Goal: Communication & Community: Ask a question

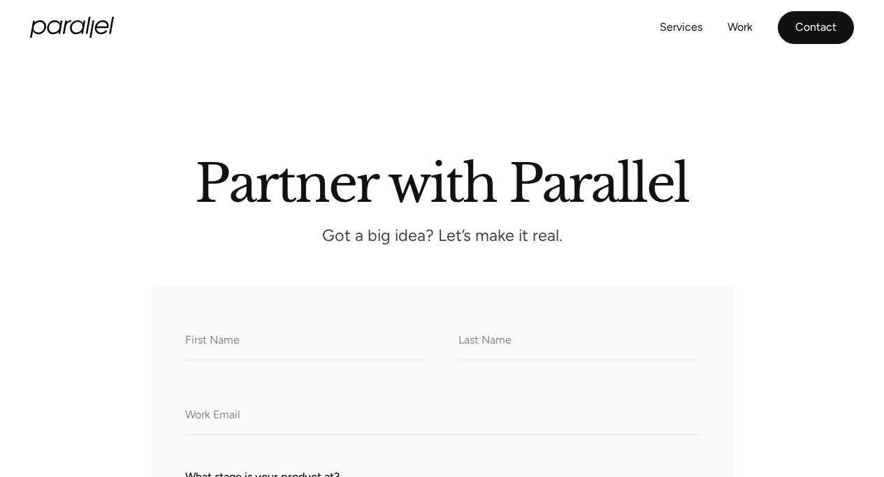
click at [828, 26] on link "Contact" at bounding box center [816, 27] width 76 height 33
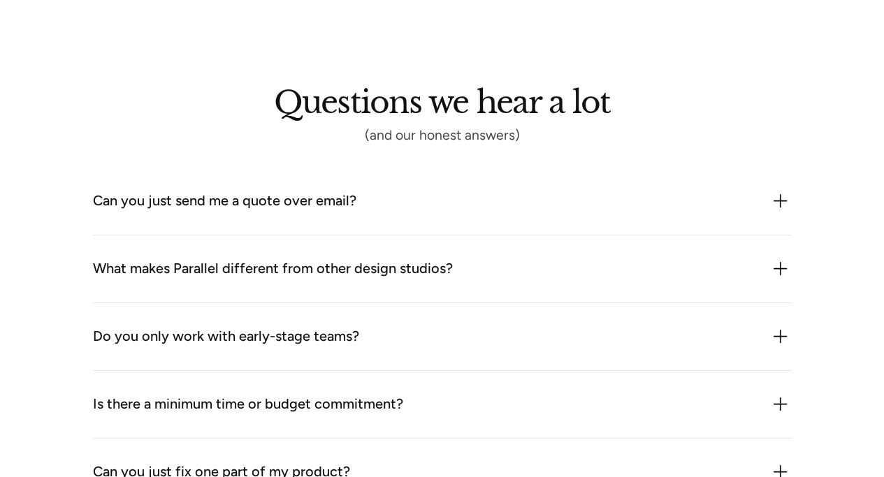
scroll to position [1173, 0]
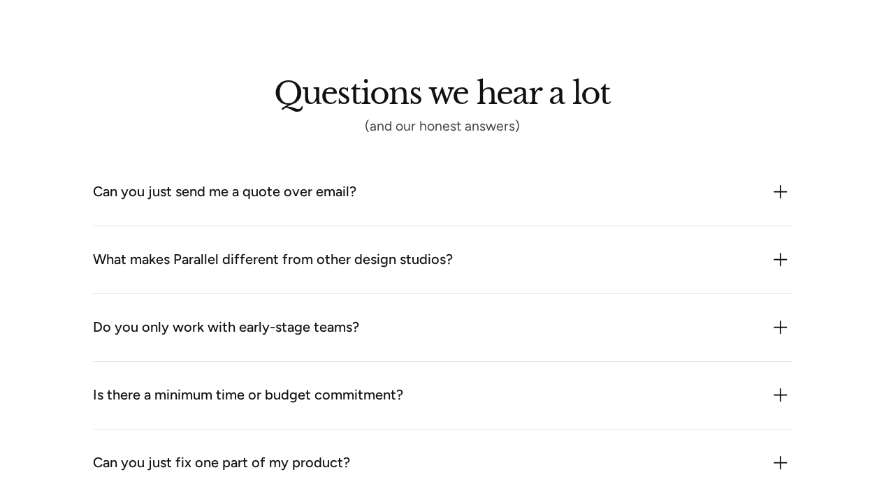
click at [240, 193] on div "Can you just send me a quote over email?" at bounding box center [224, 192] width 263 height 22
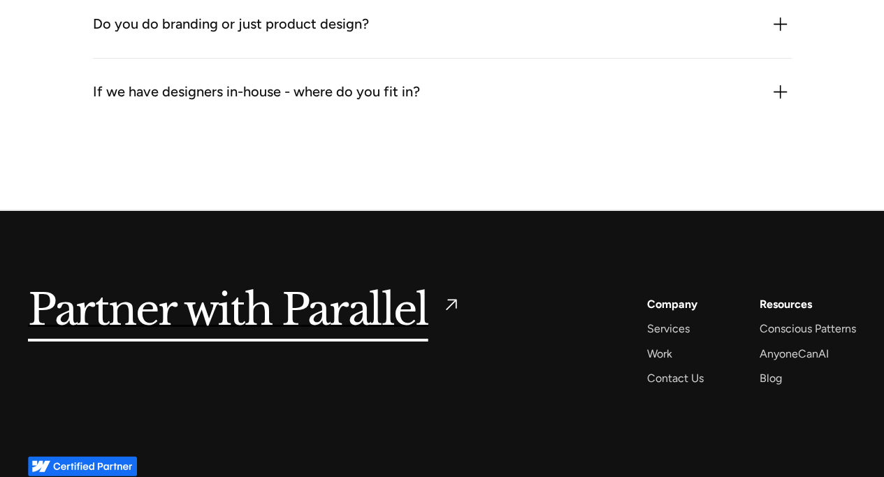
scroll to position [1889, 0]
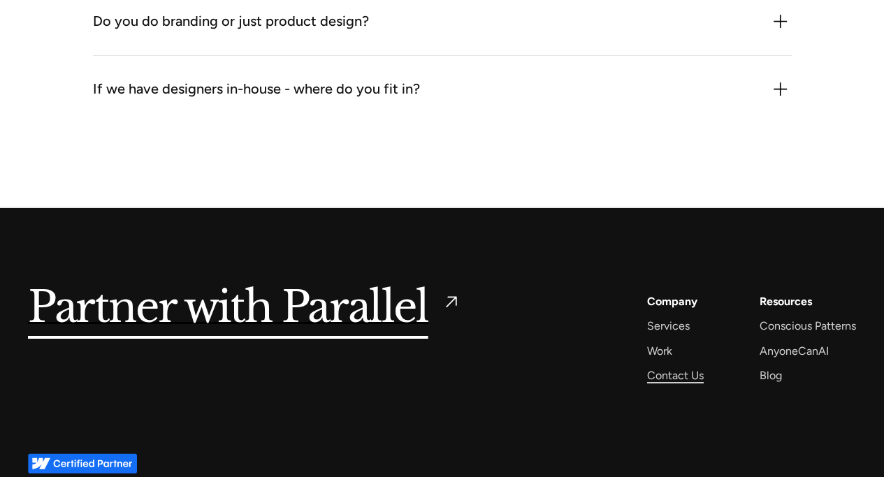
click at [696, 382] on div "Contact Us" at bounding box center [675, 375] width 57 height 19
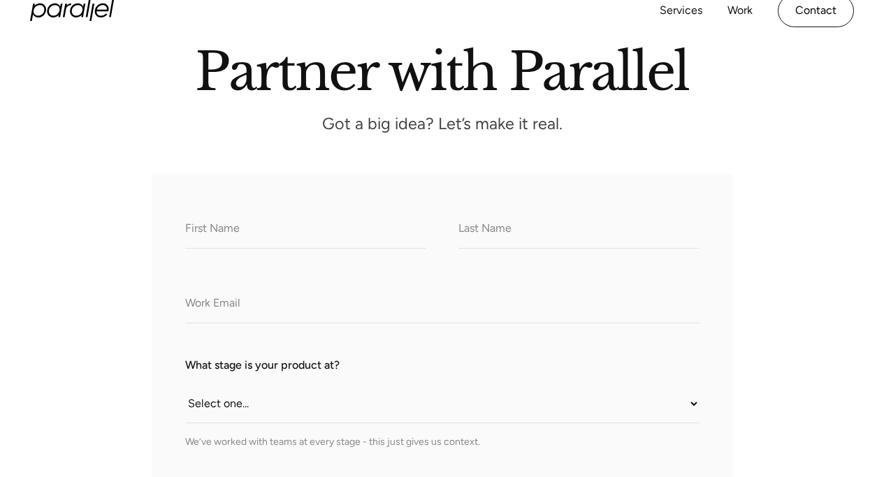
scroll to position [186, 0]
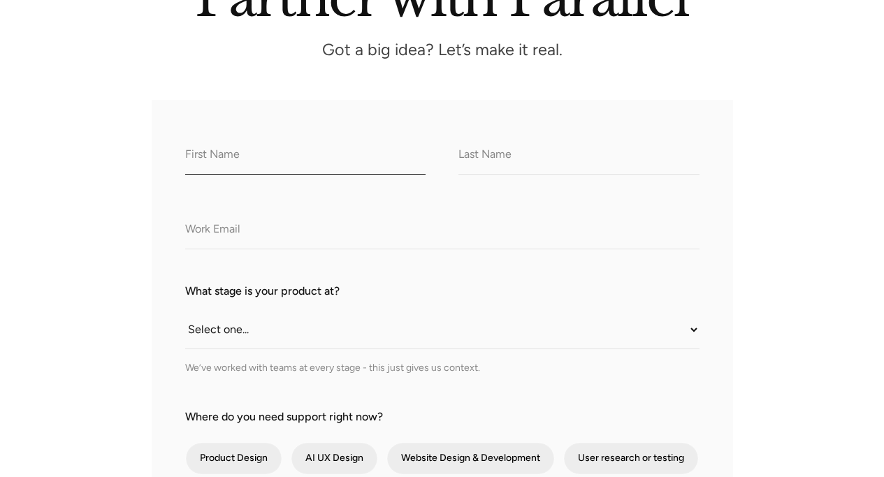
click at [242, 164] on input "What do we call you?" at bounding box center [305, 155] width 241 height 38
type input "HUSAINABEN"
type input "[PERSON_NAME]"
type input "[EMAIL_ADDRESS][DOMAIN_NAME]"
drag, startPoint x: 270, startPoint y: 157, endPoint x: 230, endPoint y: 157, distance: 39.8
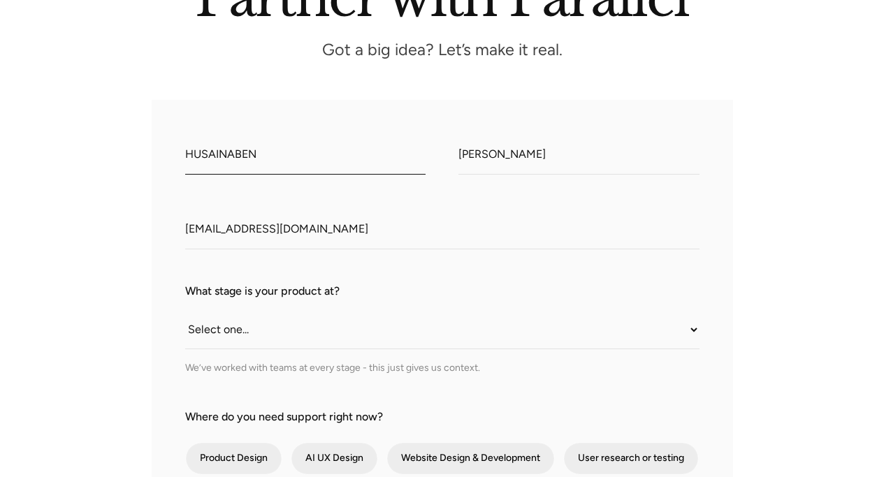
click at [230, 157] on input "HUSAINABEN" at bounding box center [305, 155] width 241 height 38
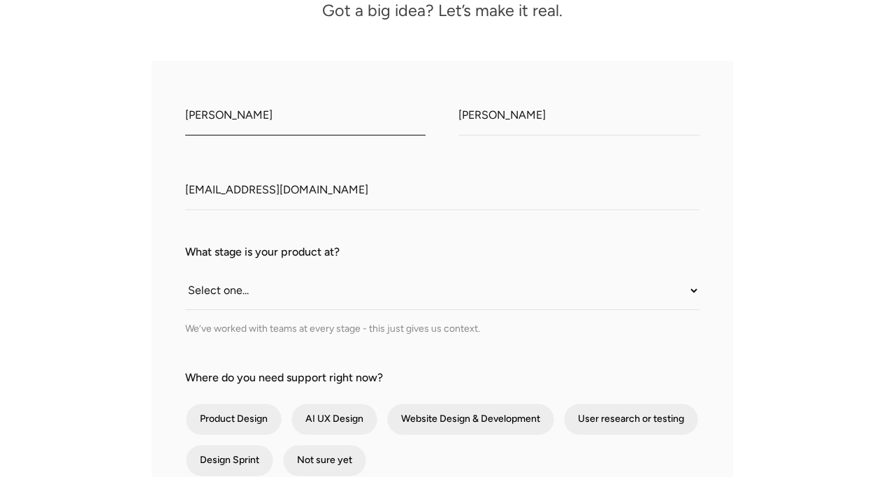
scroll to position [246, 0]
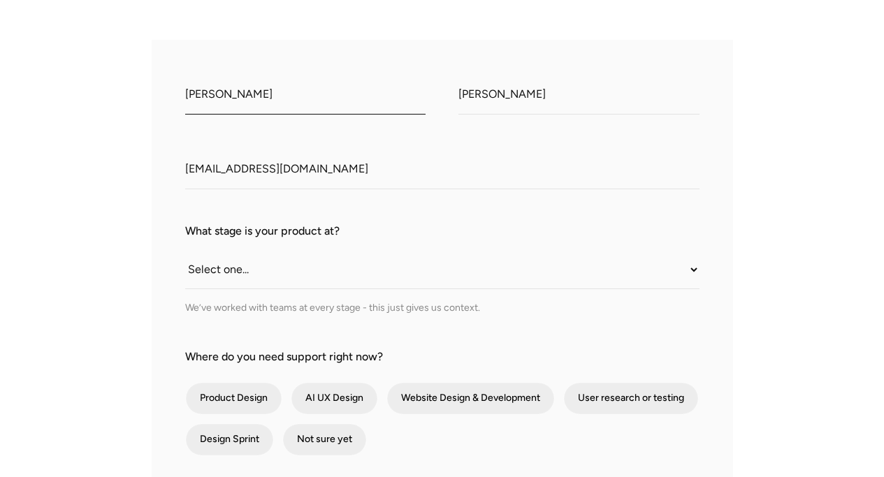
type input "[PERSON_NAME]"
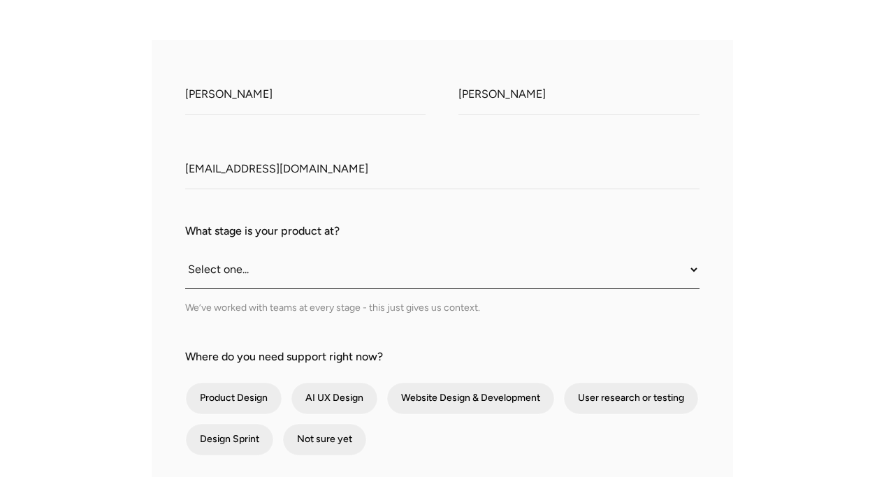
click at [363, 275] on select "Select one... Still an idea Building MVP Live with early users Scaling fast Som…" at bounding box center [442, 270] width 514 height 38
select select "Somewhere in between"
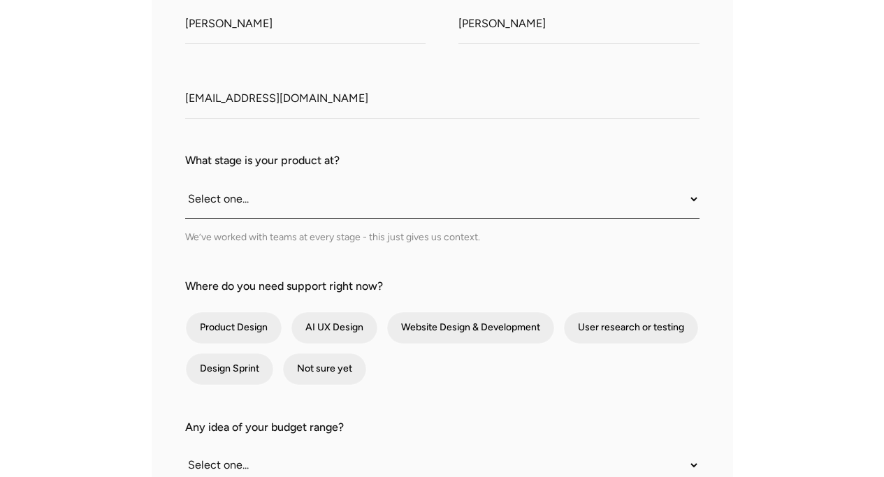
scroll to position [333, 0]
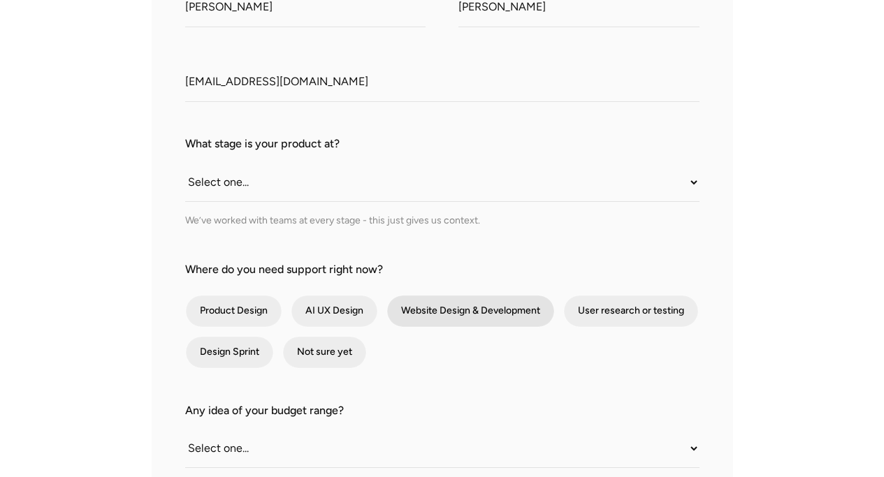
click at [440, 322] on div "contact-form" at bounding box center [470, 311] width 167 height 31
click at [410, 316] on input "Website Design & Development" at bounding box center [405, 311] width 9 height 9
checkbox input "true"
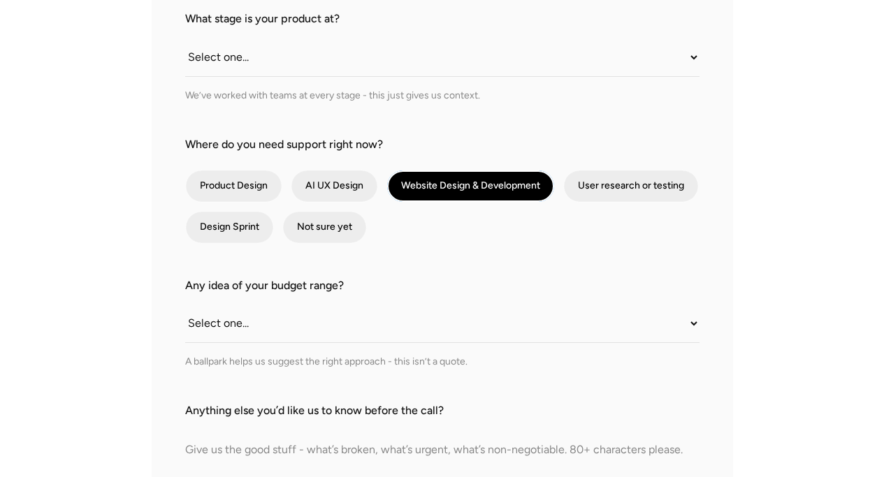
scroll to position [470, 0]
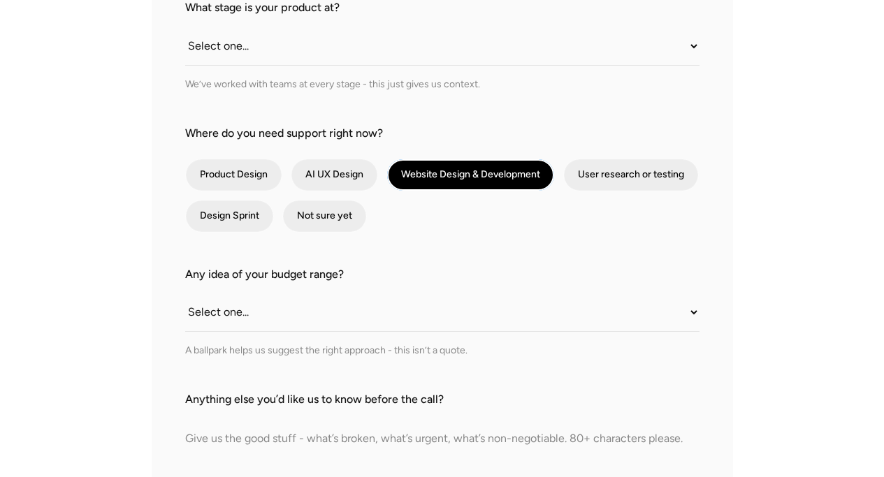
click at [389, 334] on div "Any idea of your budget range? Select one... Under $10K $10K–$25K $25K–$50K $50…" at bounding box center [442, 312] width 514 height 92
click at [393, 324] on select "Select one... Under $10K $10K–$25K $25K–$50K $50K+" at bounding box center [442, 312] width 514 height 38
select select "$25K–$50K"
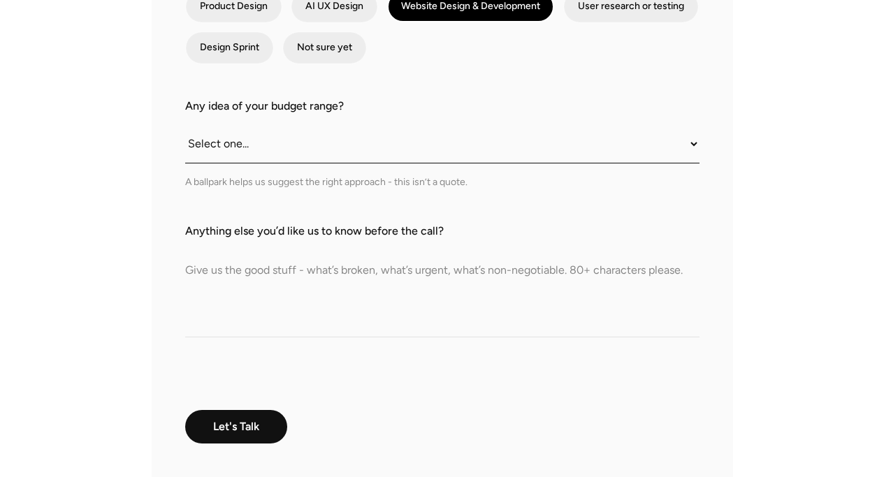
scroll to position [657, 0]
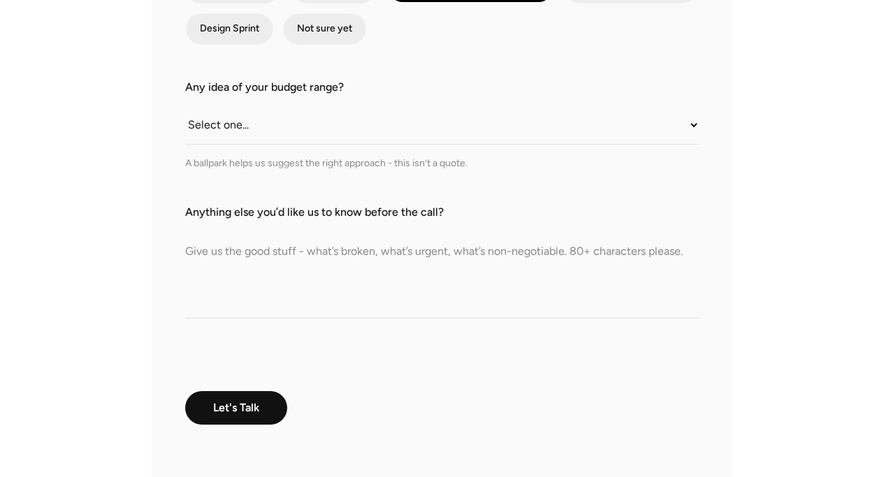
click at [326, 312] on textarea "Anything else you’d like us to know before the call?" at bounding box center [442, 270] width 514 height 98
paste textarea "We are looking to launch a premium e-commerce brand and would like to explore w…"
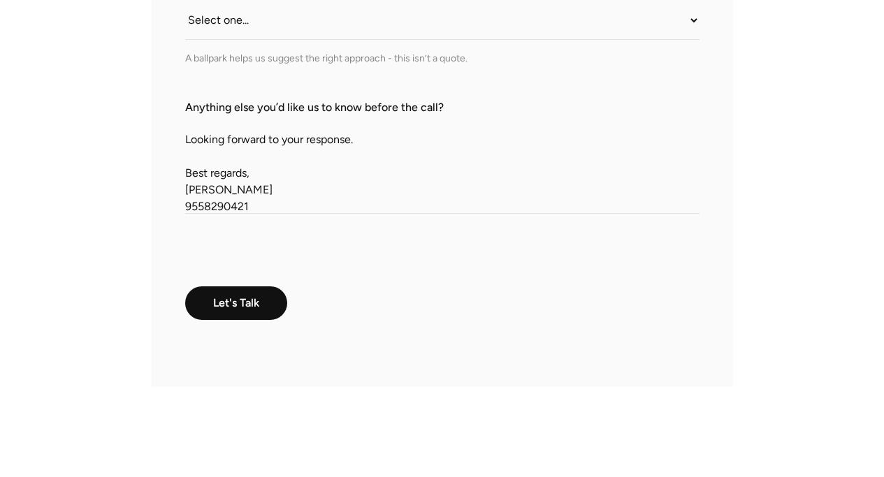
scroll to position [372, 0]
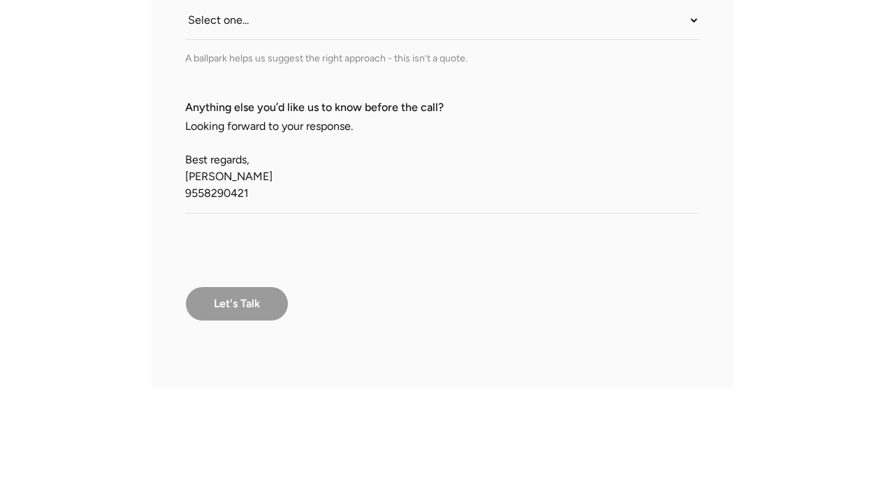
type textarea "We are looking to launch a premium e-commerce brand and would like to explore w…"
click at [272, 309] on input "Let's Talk" at bounding box center [236, 303] width 103 height 35
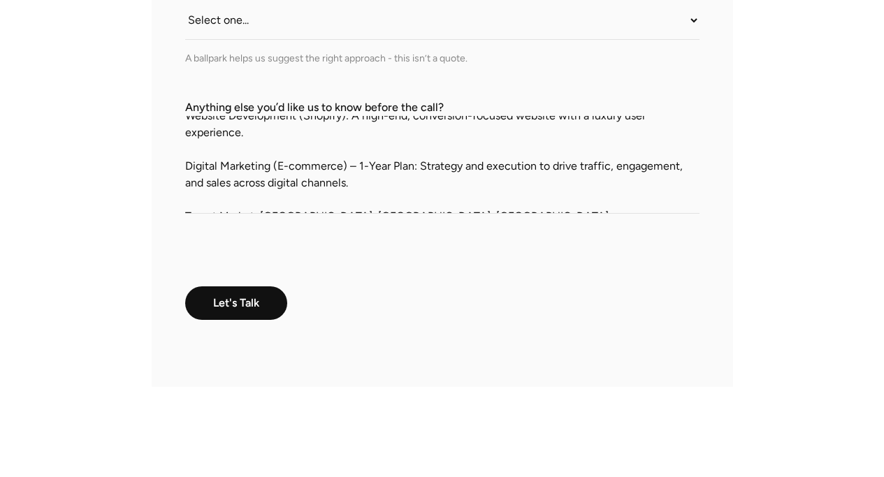
scroll to position [0, 0]
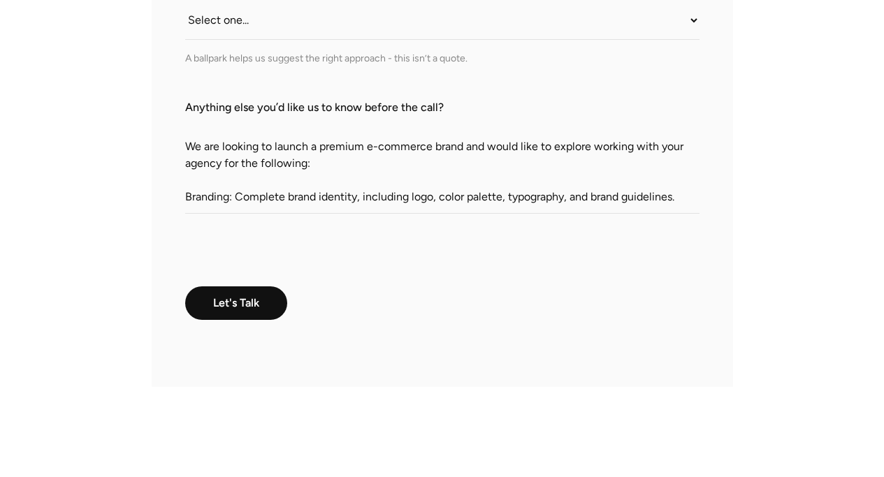
drag, startPoint x: 249, startPoint y: 198, endPoint x: 236, endPoint y: 67, distance: 132.0
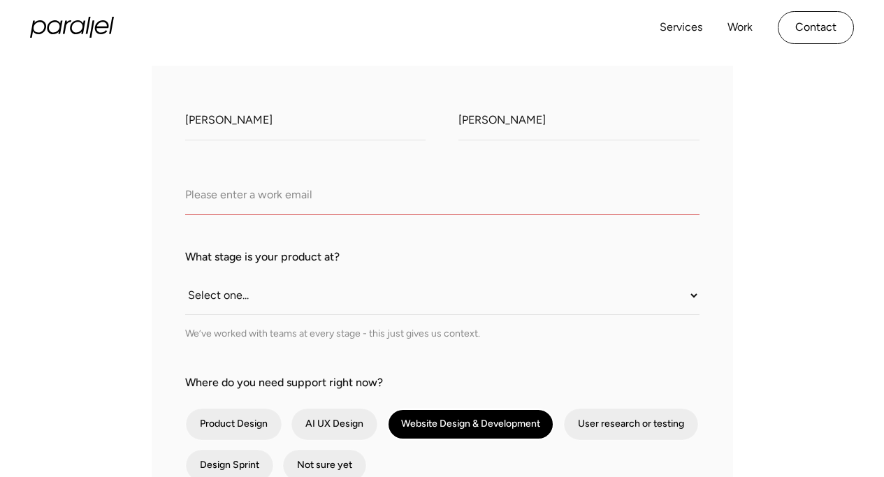
scroll to position [177, 0]
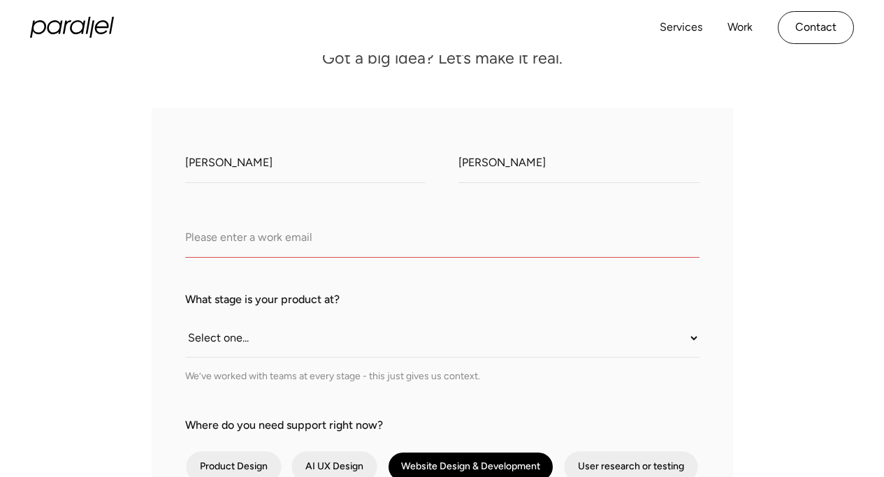
click at [275, 242] on input "Company Email" at bounding box center [442, 238] width 514 height 38
type input "[EMAIL_ADDRESS][DOMAIN_NAME]"
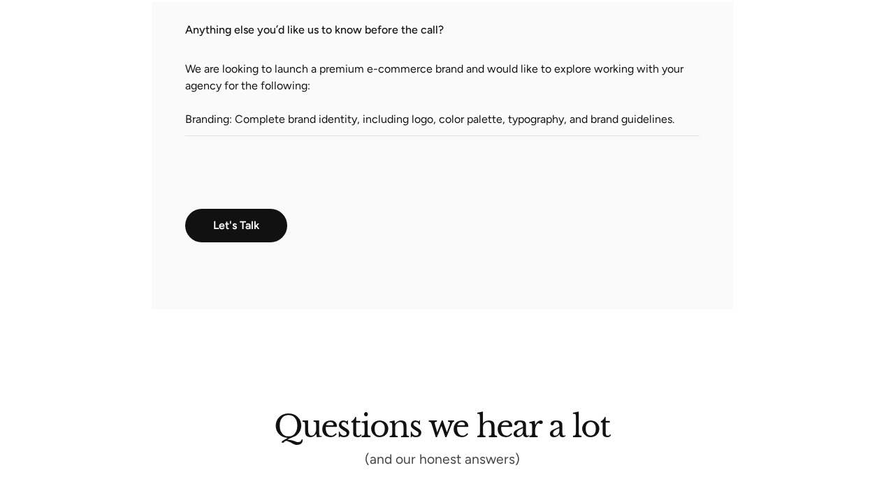
scroll to position [840, 0]
click at [224, 222] on input "Let's Talk" at bounding box center [236, 225] width 103 height 35
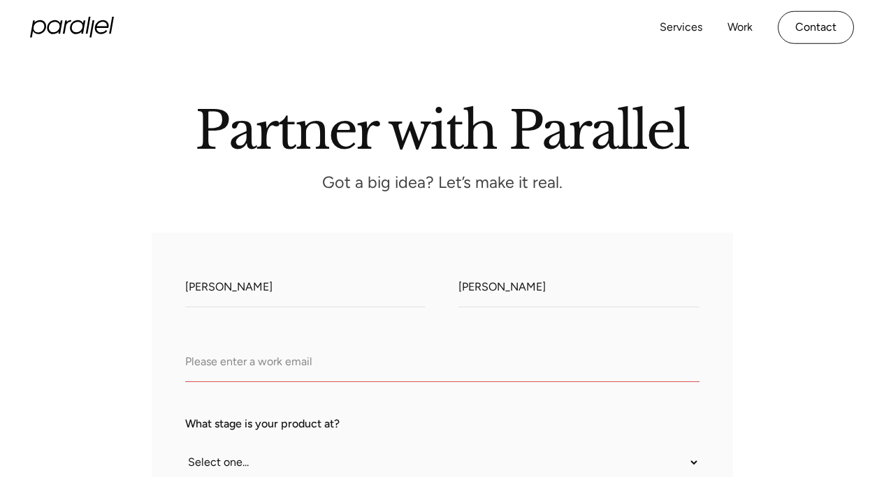
scroll to position [75, 0]
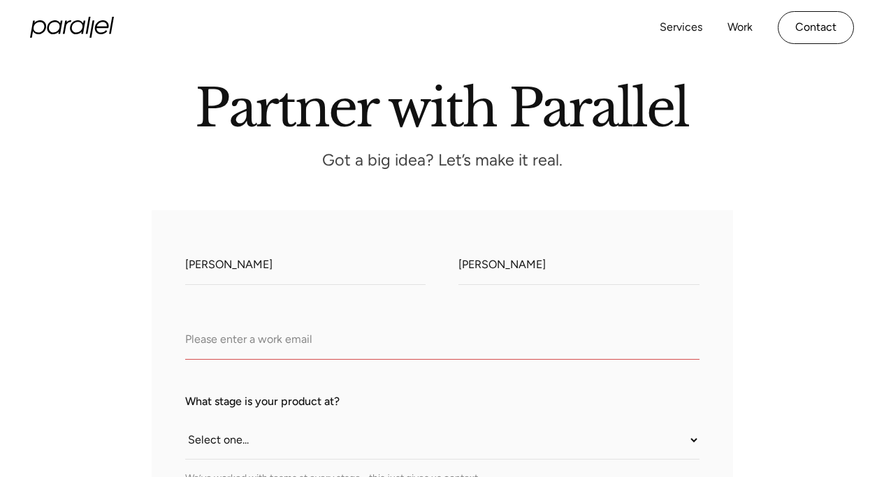
click at [259, 336] on input "Company Email" at bounding box center [442, 340] width 514 height 38
click at [272, 347] on input "[EMAIL_ADDRESS][DOMAIN_NAME]" at bounding box center [442, 340] width 514 height 38
click at [201, 396] on label "What stage is your product at?" at bounding box center [442, 401] width 514 height 17
click at [201, 421] on select "Select one... Still an idea Building MVP Live with early users Scaling fast Som…" at bounding box center [442, 440] width 514 height 38
click at [342, 426] on select "Select one... Still an idea Building MVP Live with early users Scaling fast Som…" at bounding box center [442, 440] width 514 height 38
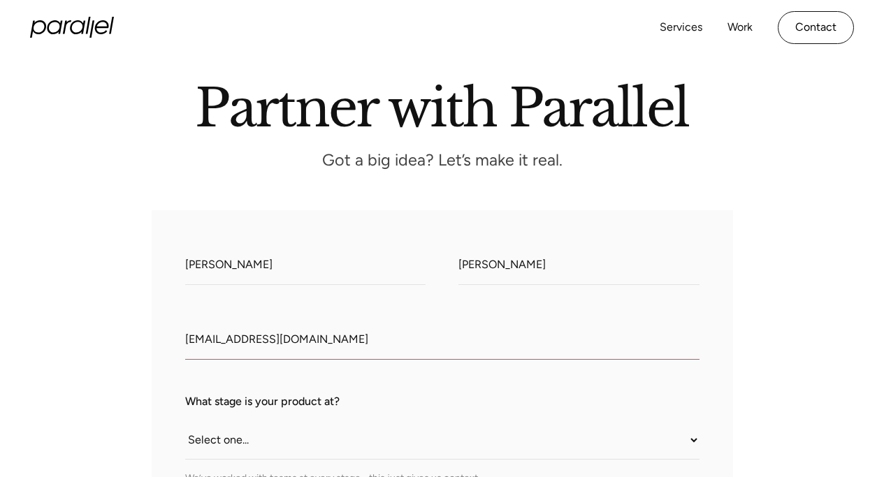
drag, startPoint x: 394, startPoint y: 341, endPoint x: 164, endPoint y: 342, distance: 229.9
type input "[EMAIL_ADDRESS][DOMAIN_NAME]"
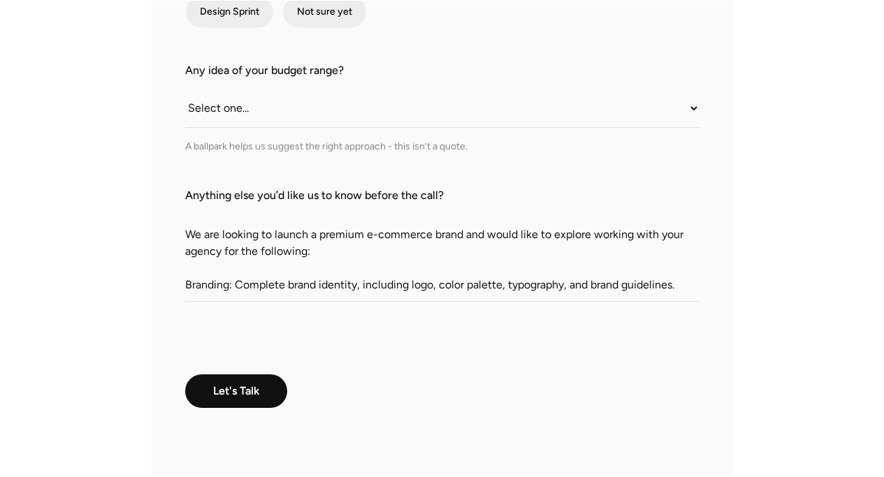
scroll to position [685, 0]
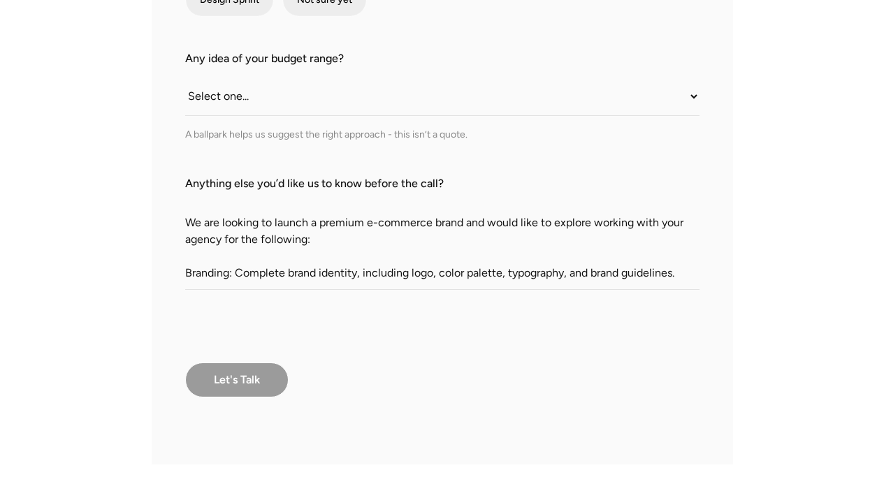
click at [275, 379] on input "Let's Talk" at bounding box center [236, 380] width 103 height 35
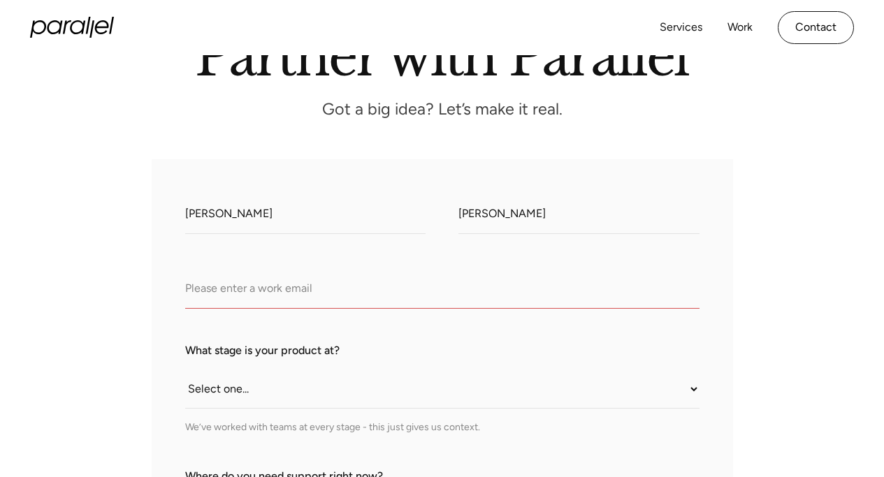
scroll to position [124, 0]
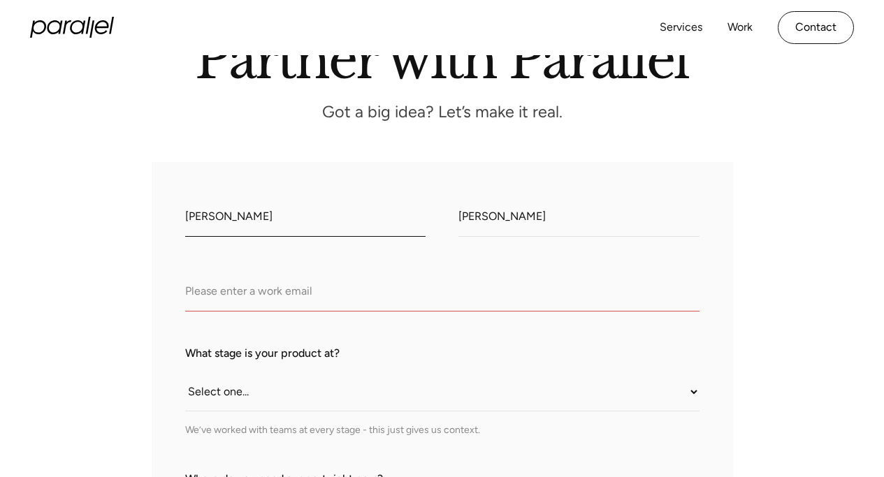
click at [329, 233] on input "[PERSON_NAME]" at bounding box center [305, 217] width 241 height 38
click at [543, 292] on input "Company Email" at bounding box center [442, 292] width 514 height 38
click at [198, 298] on input "Company Email" at bounding box center [442, 292] width 514 height 38
type input "[EMAIL_ADDRESS][DOMAIN_NAME]"
click at [602, 394] on select "Select one... Still an idea Building MVP Live with early users Scaling fast Som…" at bounding box center [442, 392] width 514 height 38
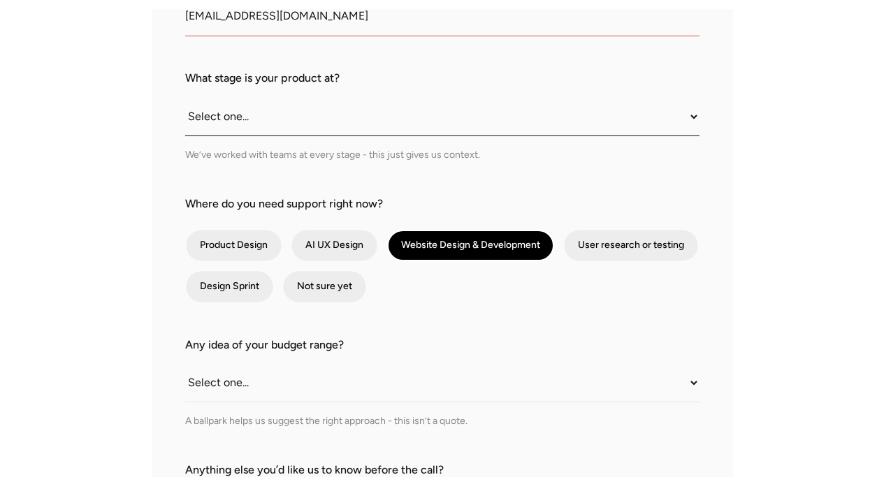
scroll to position [835, 0]
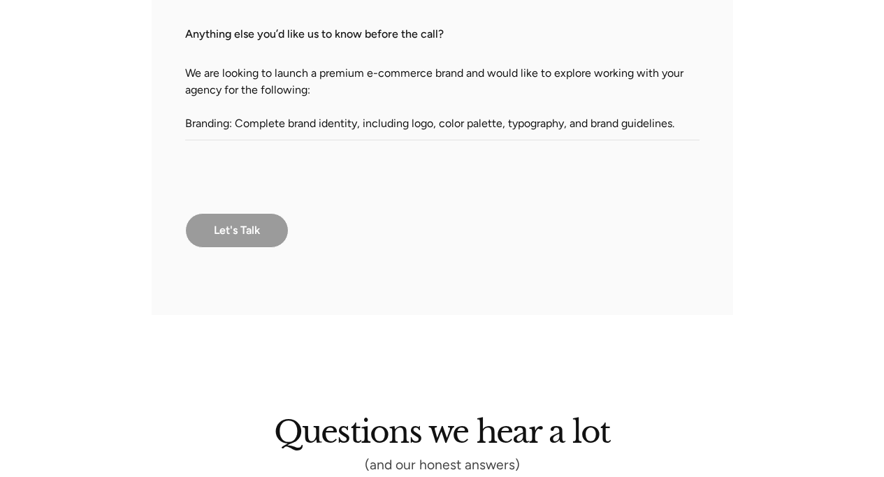
click at [217, 240] on input "Let's Talk" at bounding box center [236, 230] width 103 height 35
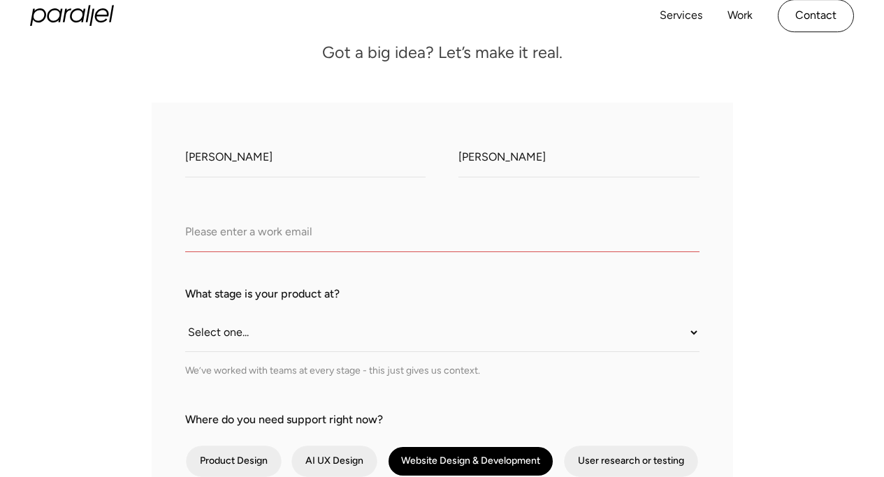
scroll to position [228, 0]
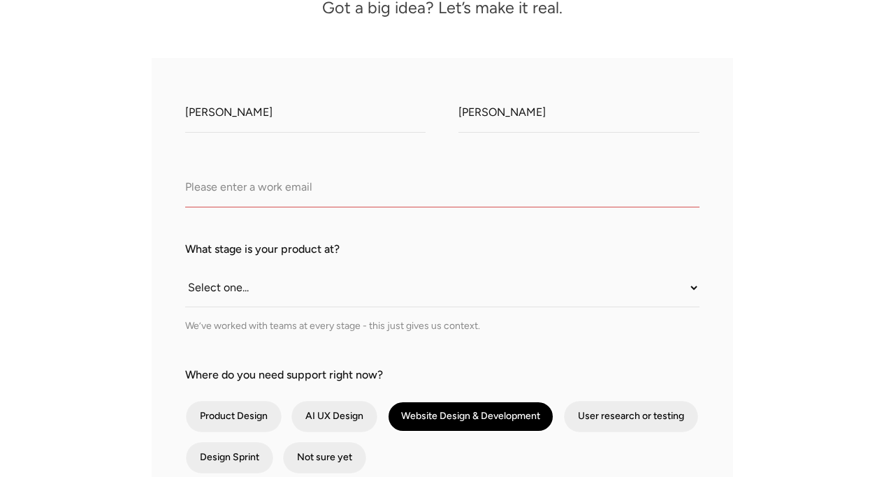
click at [238, 184] on input "Company Email" at bounding box center [442, 188] width 514 height 38
drag, startPoint x: 387, startPoint y: 191, endPoint x: 235, endPoint y: 182, distance: 151.9
click at [188, 186] on input "[EMAIL_ADDRESS][DOMAIN_NAME]" at bounding box center [442, 188] width 514 height 38
drag, startPoint x: 430, startPoint y: 192, endPoint x: 168, endPoint y: 173, distance: 262.7
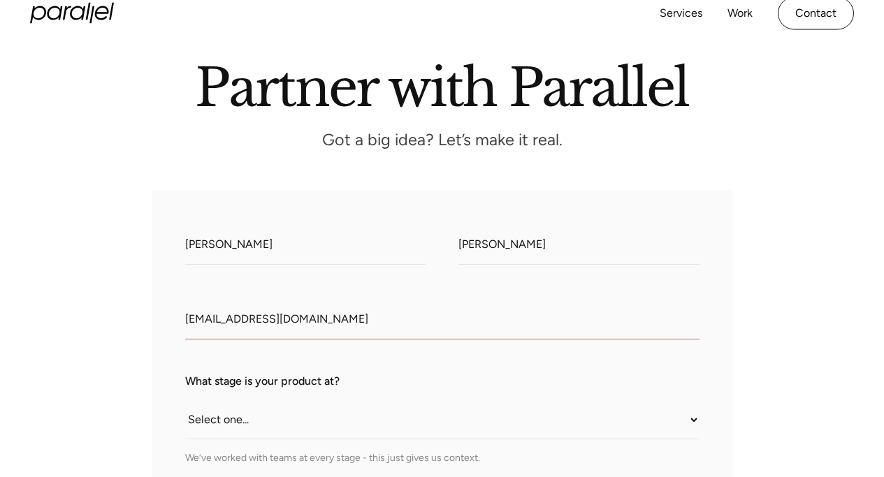
scroll to position [97, 0]
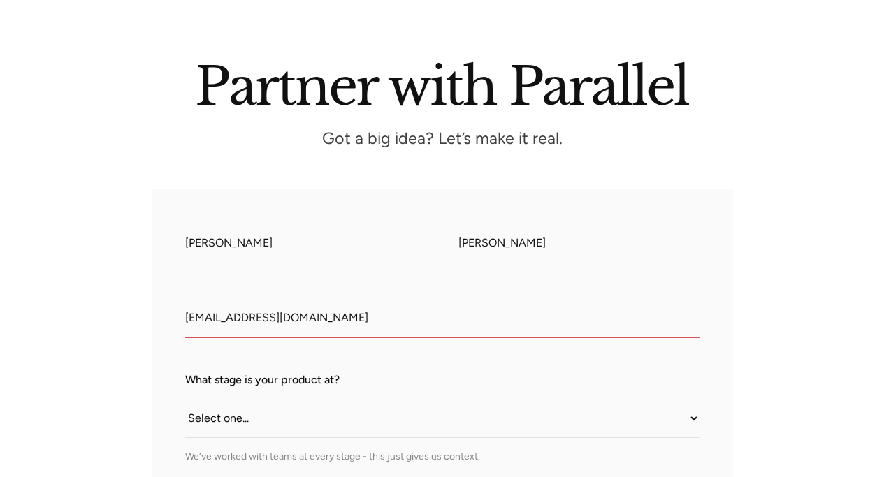
click at [399, 313] on input "[EMAIL_ADDRESS][DOMAIN_NAME]" at bounding box center [442, 319] width 514 height 38
drag, startPoint x: 155, startPoint y: 291, endPoint x: 20, endPoint y: 277, distance: 136.2
drag, startPoint x: 387, startPoint y: 326, endPoint x: 170, endPoint y: 320, distance: 217.4
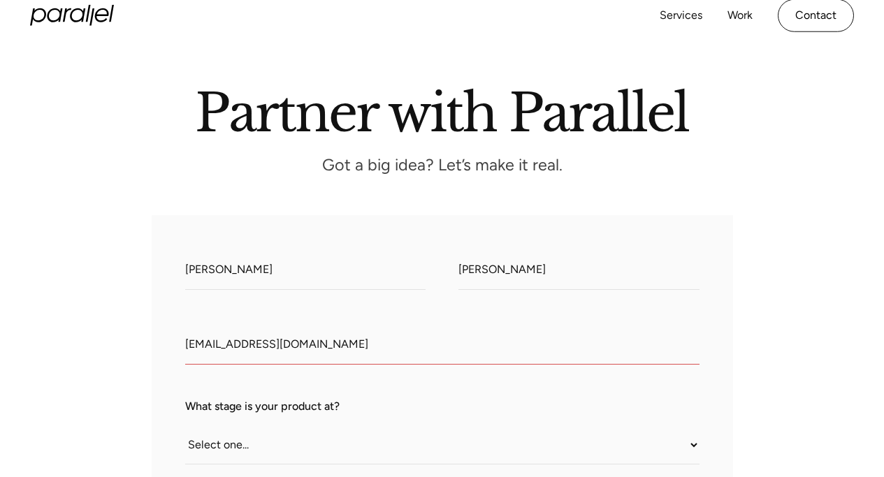
scroll to position [0, 0]
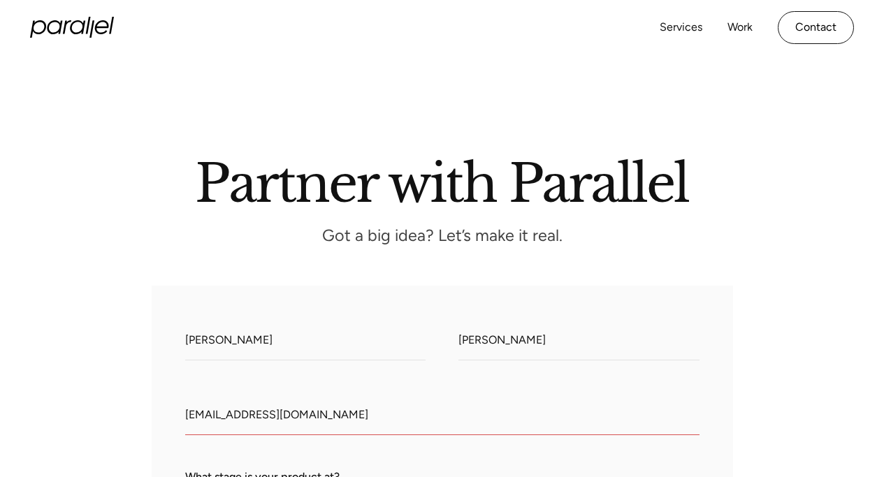
type input "[EMAIL_ADDRESS][DOMAIN_NAME]"
click at [338, 346] on input "[PERSON_NAME]" at bounding box center [305, 341] width 241 height 38
click at [538, 412] on input "[EMAIL_ADDRESS][DOMAIN_NAME]" at bounding box center [442, 416] width 514 height 38
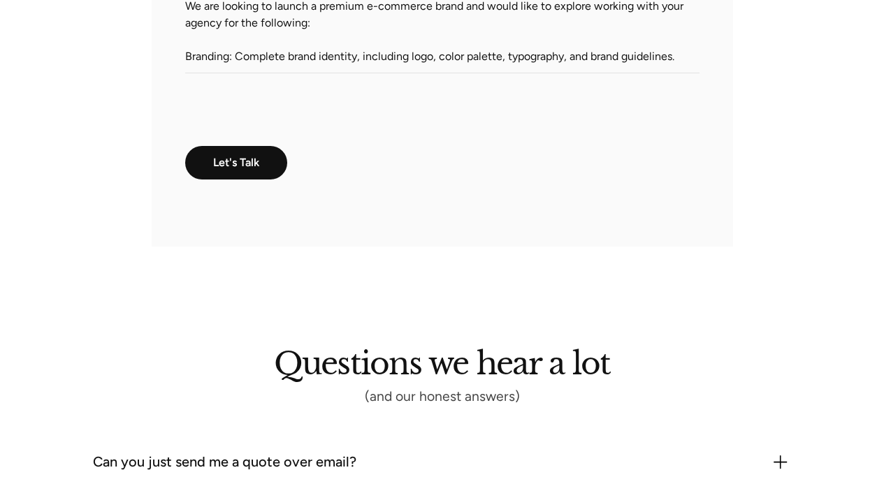
scroll to position [1014, 0]
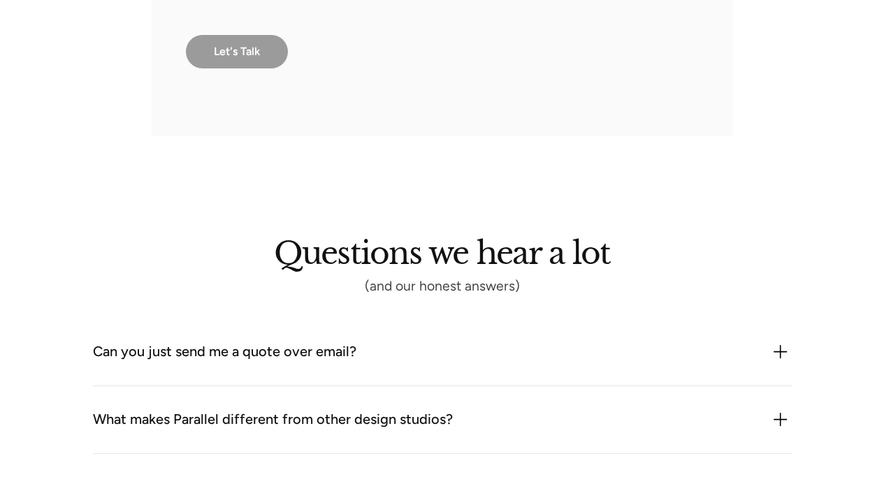
click at [233, 61] on input "Let's Talk" at bounding box center [236, 51] width 103 height 35
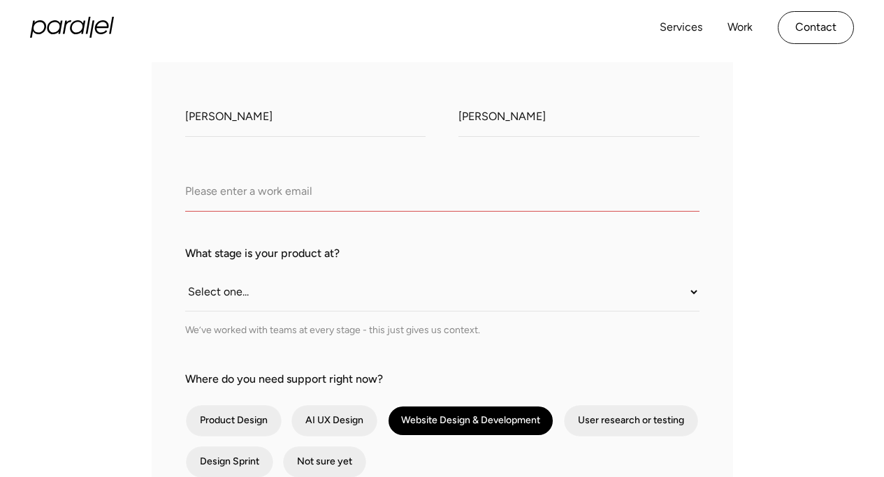
scroll to position [62, 0]
